Goal: Navigation & Orientation: Find specific page/section

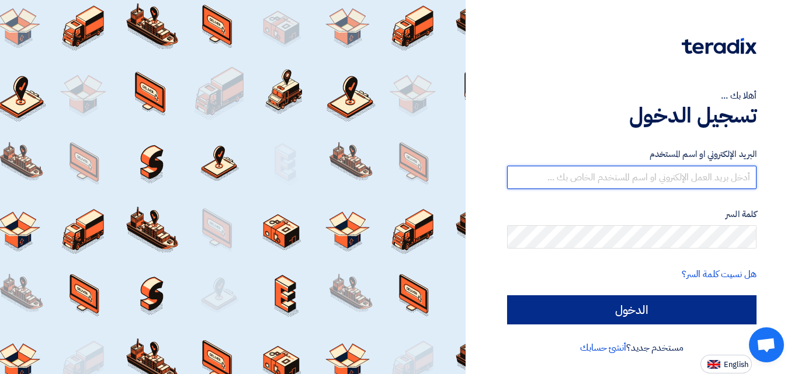
type input "[EMAIL_ADDRESS][DOMAIN_NAME]"
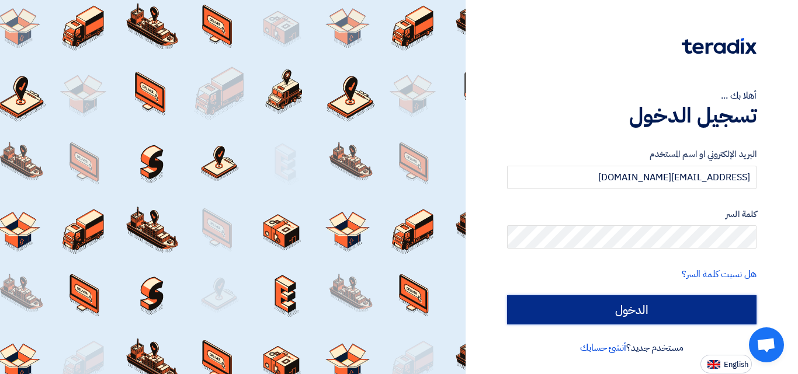
click at [551, 316] on input "الدخول" at bounding box center [631, 309] width 249 height 29
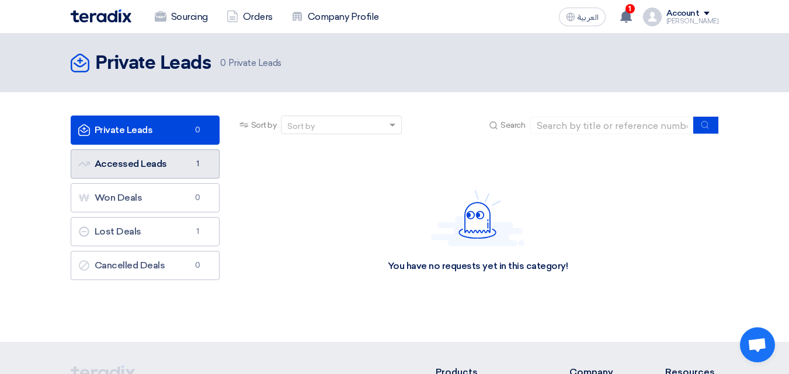
click at [179, 170] on link "Accessed Leads Accessed Leads 1" at bounding box center [145, 163] width 149 height 29
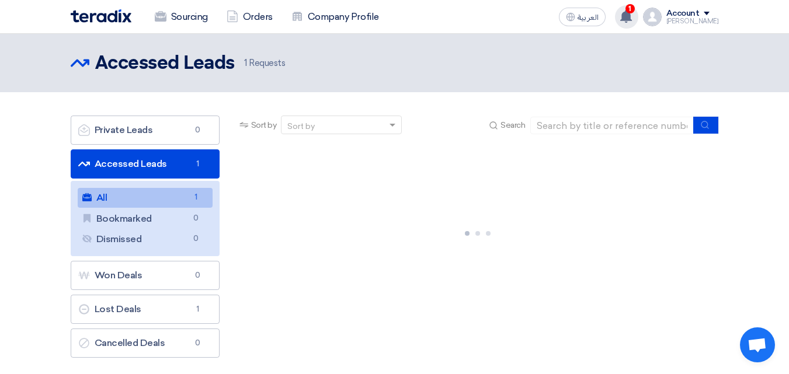
click at [629, 20] on icon at bounding box center [626, 16] width 13 height 13
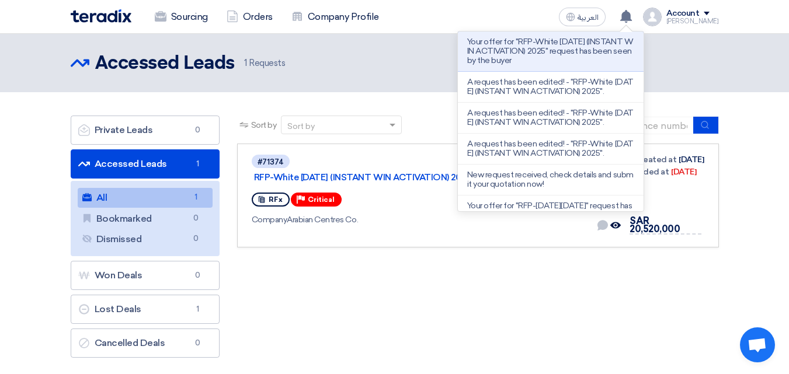
click at [440, 110] on section "Private Leads Private Leads 0 Accessed Leads Accessed Leads 1 All All 1 Bookmar…" at bounding box center [394, 239] width 789 height 295
